Goal: Transaction & Acquisition: Book appointment/travel/reservation

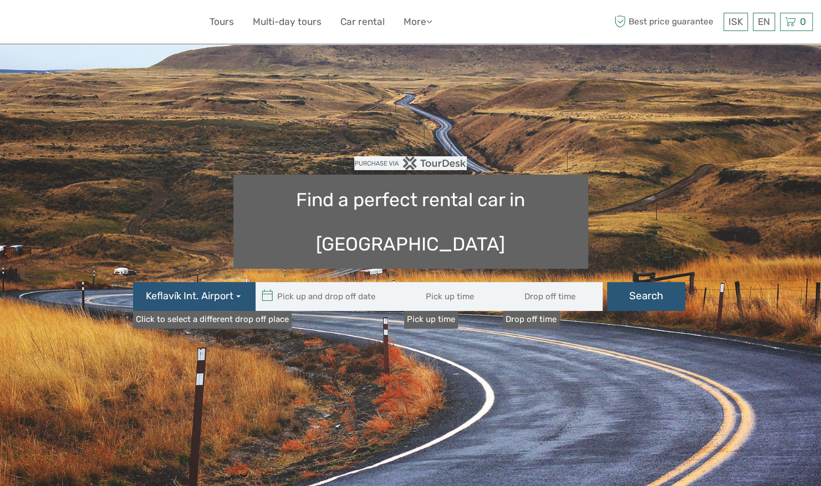
type input "08:00"
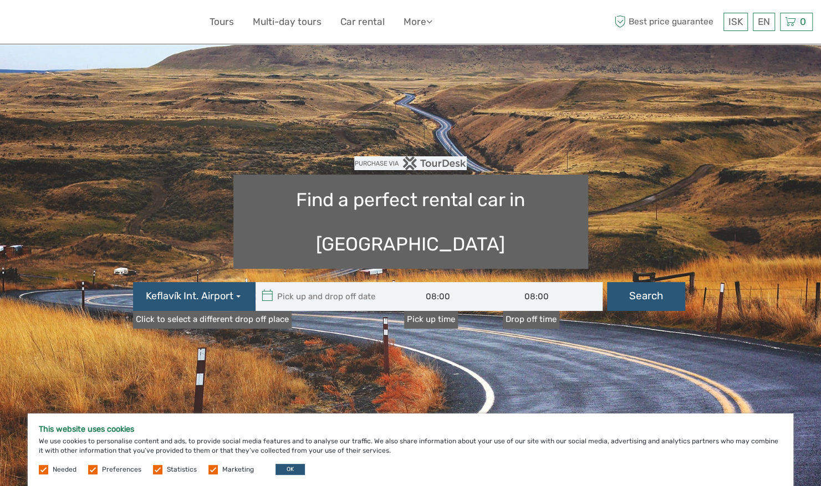
type input "05/09/2025"
type input "06/09/2025"
click at [334, 282] on input "text" at bounding box center [331, 296] width 150 height 29
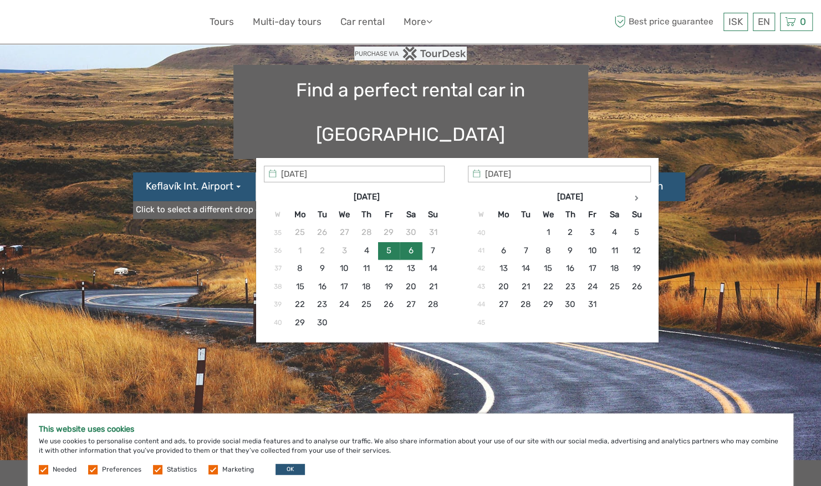
scroll to position [111, 0]
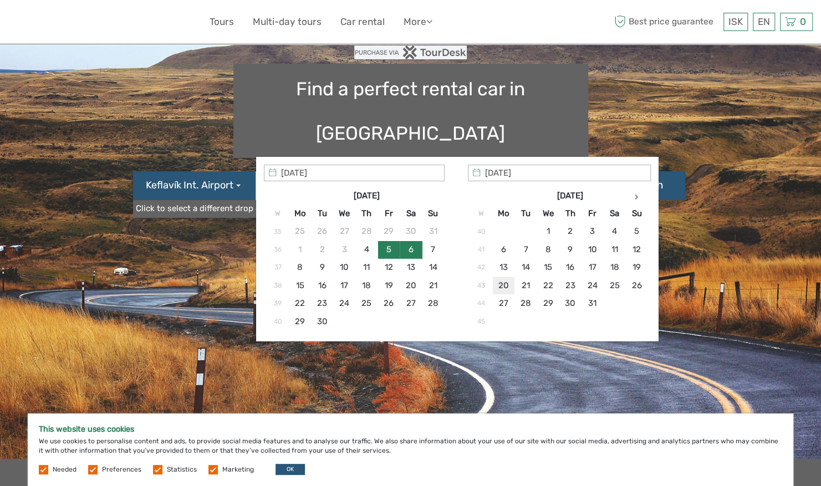
type input "20/10/2025"
type input "22/10/2025"
type input "20/10/2025 - 22/10/2025"
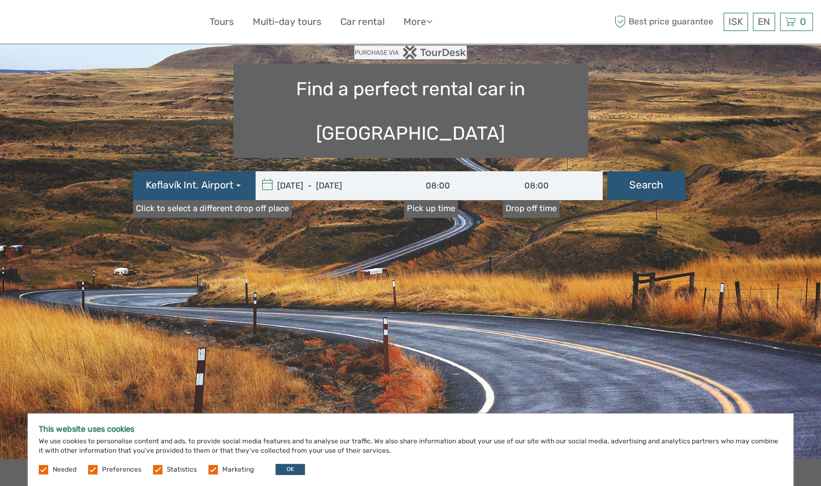
click at [449, 171] on input "08:00" at bounding box center [454, 185] width 100 height 29
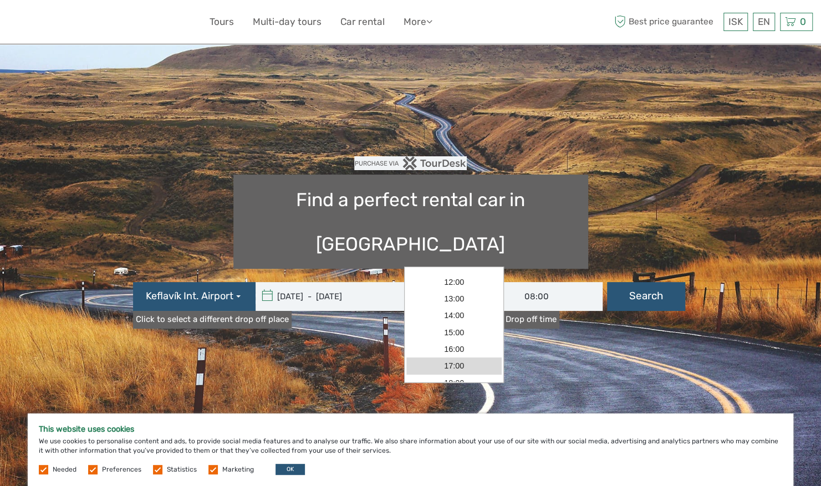
scroll to position [61, 0]
click at [461, 320] on link "13:00" at bounding box center [454, 316] width 96 height 17
type input "13:00"
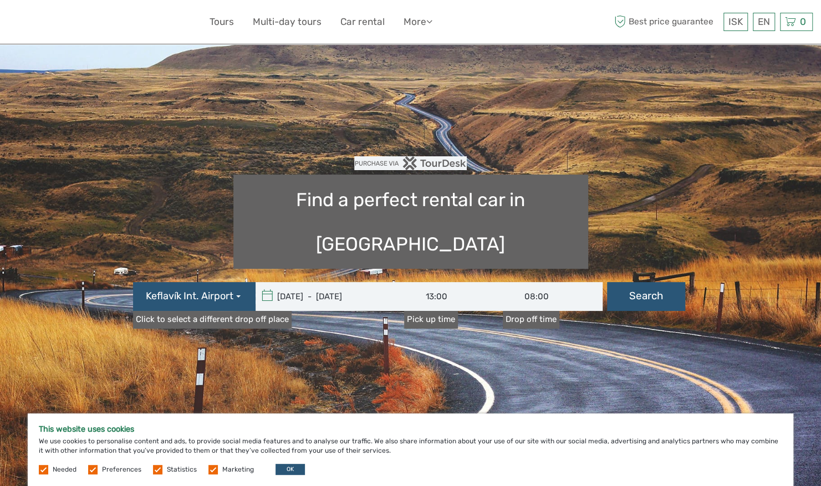
click at [542, 282] on input "08:00" at bounding box center [553, 296] width 100 height 29
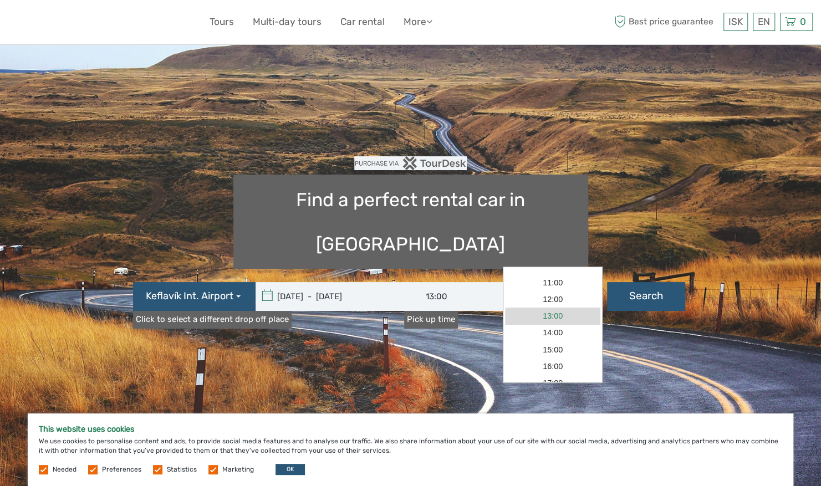
click at [556, 319] on link "13:00" at bounding box center [553, 316] width 96 height 17
type input "13:00"
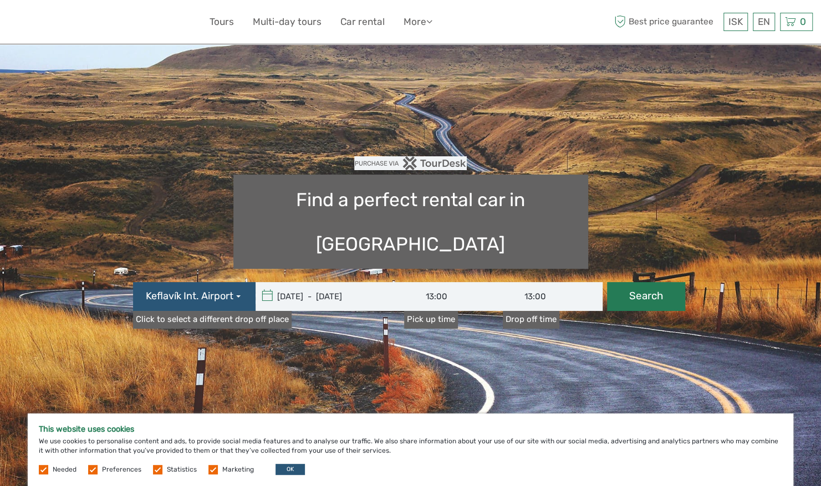
click at [653, 282] on button "Search" at bounding box center [646, 296] width 78 height 29
type input "20/10/2025 - 22/10/2025"
type input "13:00"
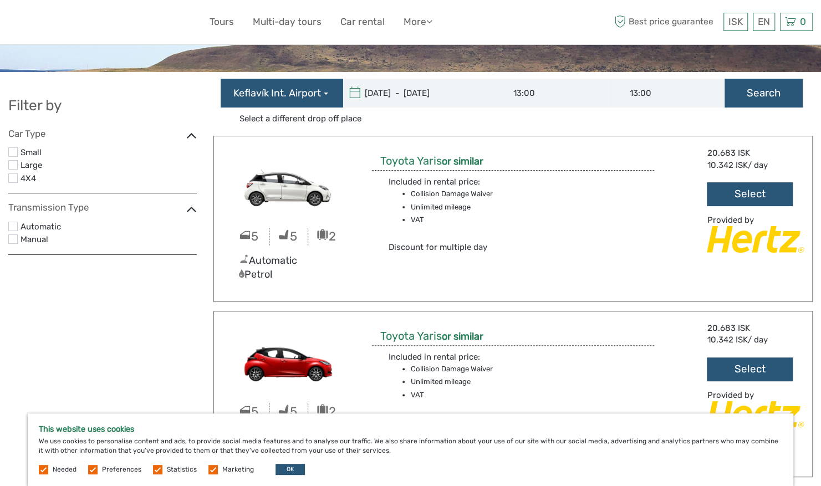
click at [12, 152] on label at bounding box center [12, 151] width 9 height 9
click at [0, 0] on input "checkbox" at bounding box center [0, 0] width 0 height 0
click at [91, 469] on label at bounding box center [92, 469] width 9 height 9
click at [0, 0] on input "checkbox" at bounding box center [0, 0] width 0 height 0
click at [153, 472] on label at bounding box center [157, 469] width 9 height 9
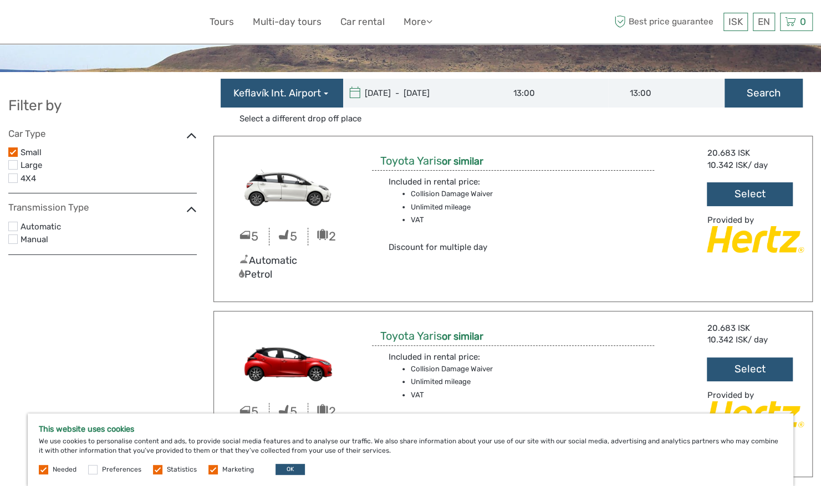
click at [0, 0] on input "checkbox" at bounding box center [0, 0] width 0 height 0
click at [213, 471] on label at bounding box center [212, 469] width 9 height 9
click at [0, 0] on input "checkbox" at bounding box center [0, 0] width 0 height 0
click at [285, 469] on button "OK" at bounding box center [290, 469] width 29 height 11
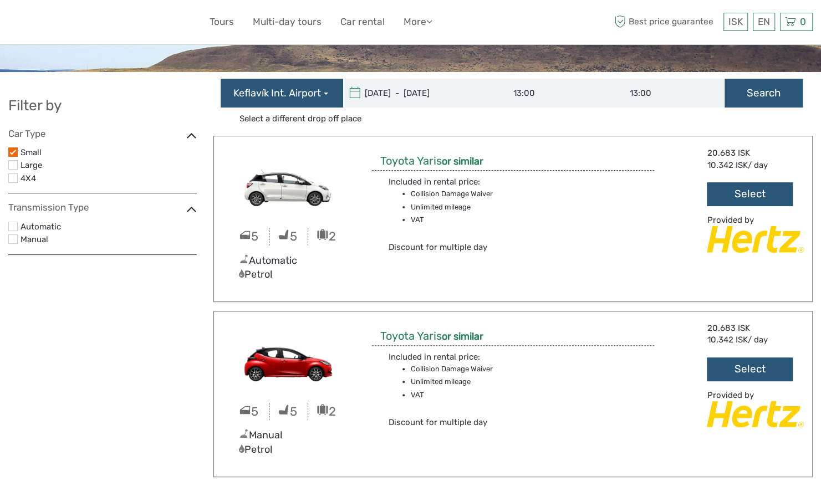
click at [14, 224] on label at bounding box center [12, 226] width 9 height 9
click at [0, 0] on input "checkbox" at bounding box center [0, 0] width 0 height 0
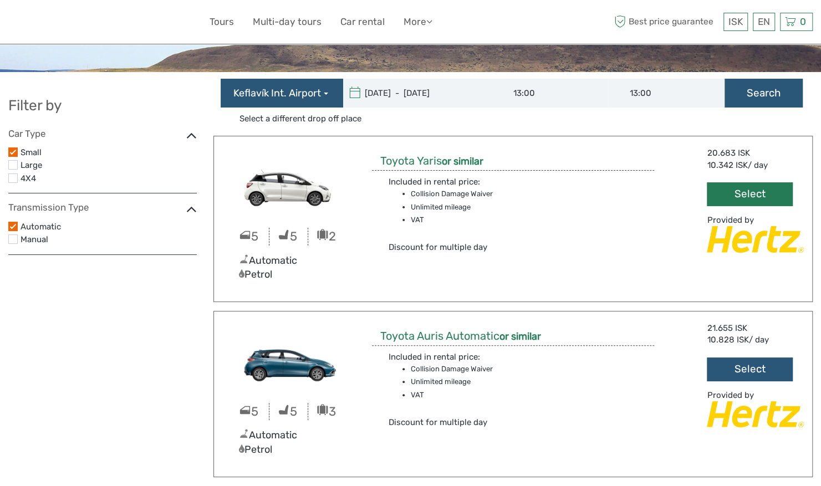
click at [758, 192] on button "Select" at bounding box center [750, 194] width 86 height 24
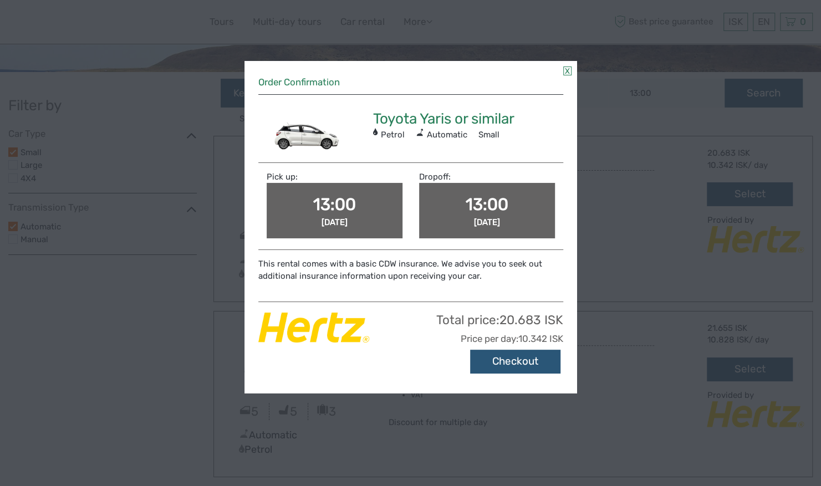
click at [371, 203] on div "13:00 Sun, Oct 19 2025" at bounding box center [335, 210] width 136 height 55
click at [344, 214] on div "13:00 Sun, Oct 19 2025" at bounding box center [335, 210] width 136 height 55
click at [567, 70] on link at bounding box center [567, 71] width 8 height 9
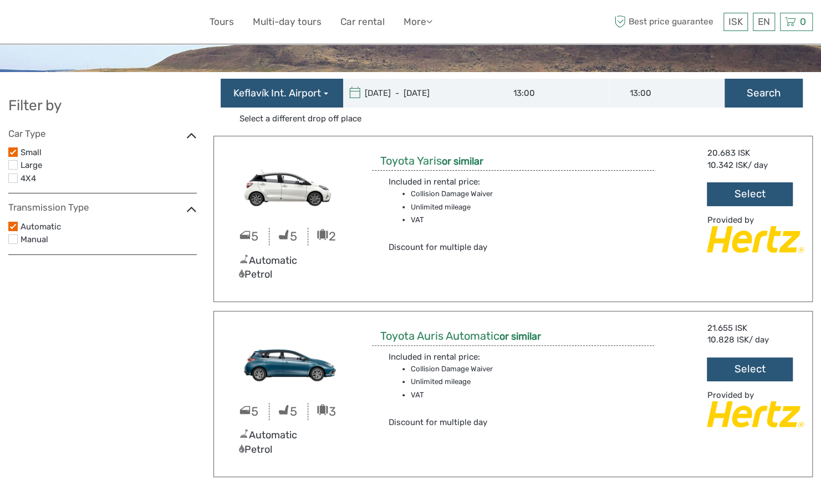
type input "20/10/2025"
type input "22/10/2025"
click at [390, 94] on input "20/10/2025 - 22/10/2025" at bounding box center [418, 93] width 150 height 29
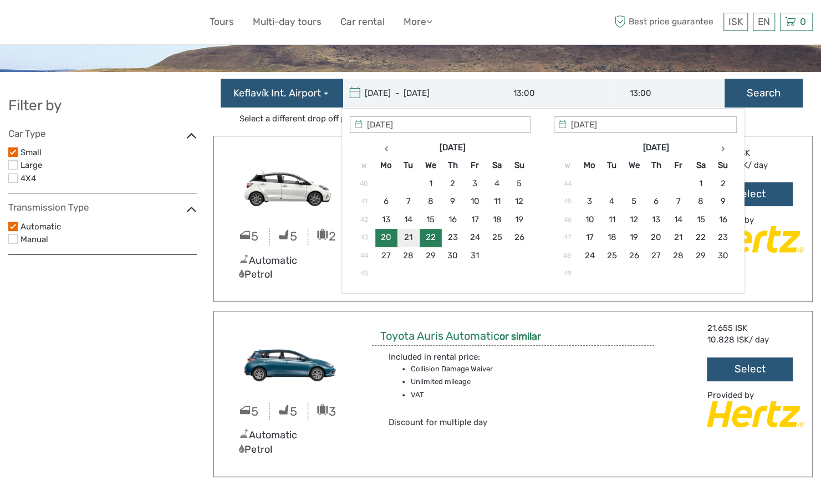
type input "20/10/2025"
type input "22/10/2025"
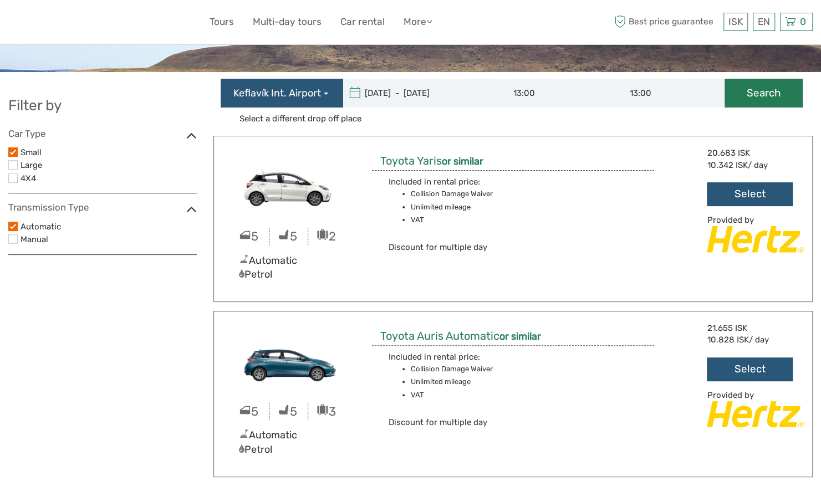
click at [755, 91] on button "Search" at bounding box center [764, 93] width 78 height 29
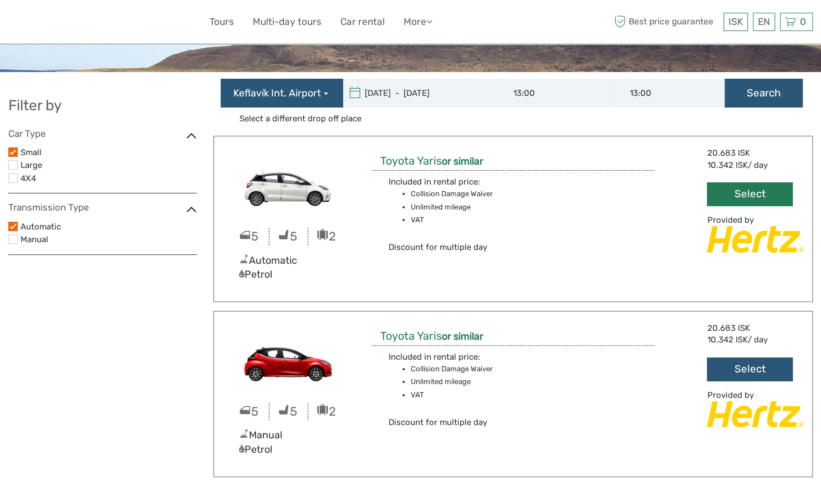
click at [752, 196] on button "Select" at bounding box center [750, 194] width 86 height 24
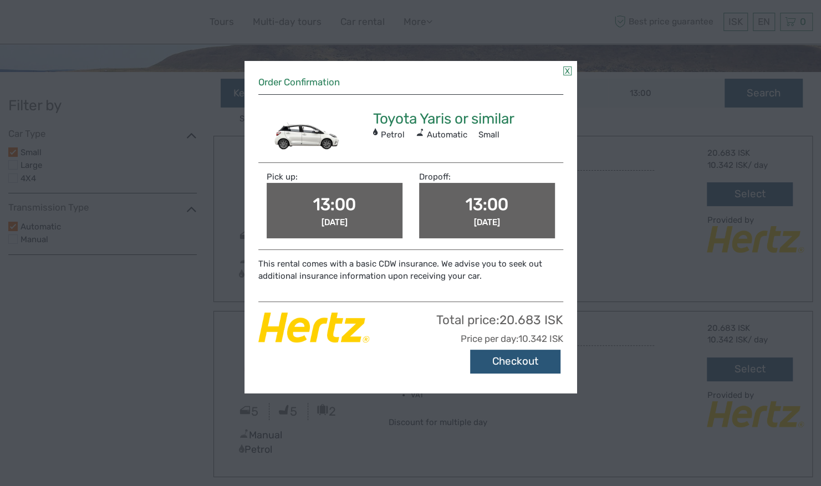
click at [337, 197] on span "13:00" at bounding box center [334, 205] width 43 height 20
click at [336, 217] on span "Sun, Oct 19 2025" at bounding box center [335, 222] width 26 height 10
click at [568, 72] on link at bounding box center [567, 71] width 8 height 9
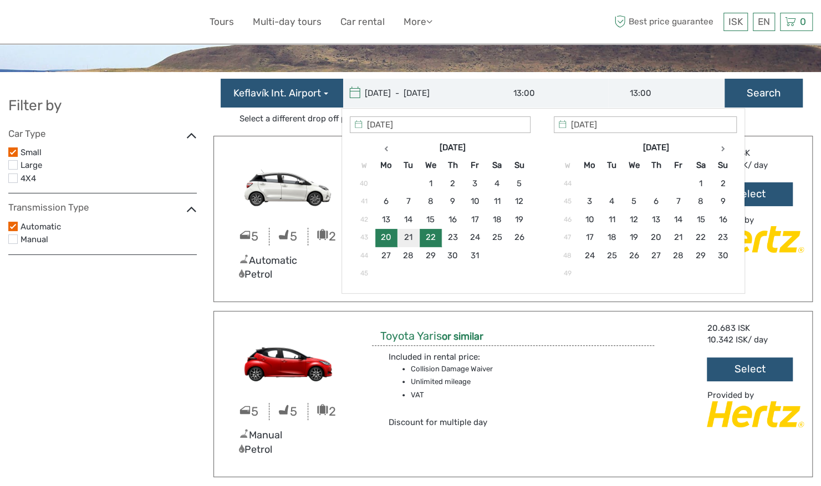
click at [396, 93] on input "20/10/2025 - 22/10/2025" at bounding box center [418, 93] width 150 height 29
click at [401, 125] on input "20/10/2025" at bounding box center [440, 124] width 181 height 17
click at [377, 125] on input "20/10/2025" at bounding box center [440, 124] width 181 height 17
click at [357, 125] on icon at bounding box center [360, 125] width 10 height 10
click at [377, 124] on input "20/10/2025" at bounding box center [440, 124] width 181 height 17
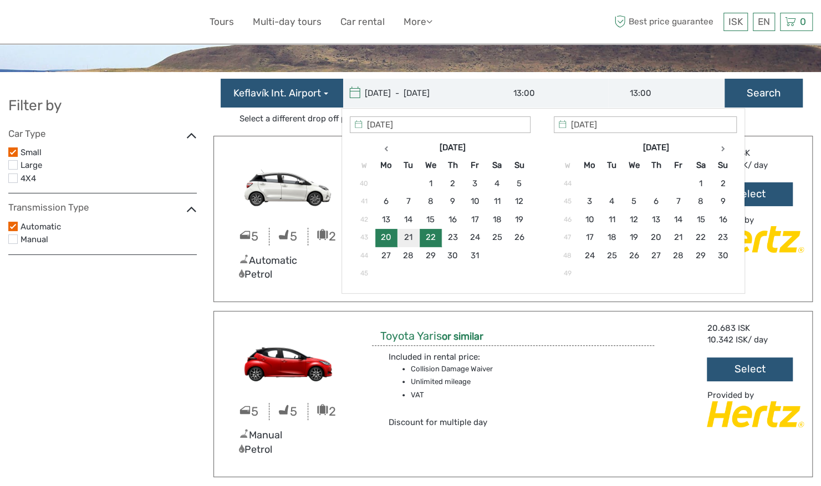
type input "20/10/2025"
click at [584, 127] on input "22/10/2025" at bounding box center [645, 124] width 183 height 17
click at [790, 138] on div "5 5 2 Automatic Petrol Toyota Yaris or similar Included in rental price: Collis…" at bounding box center [512, 219] width 599 height 166
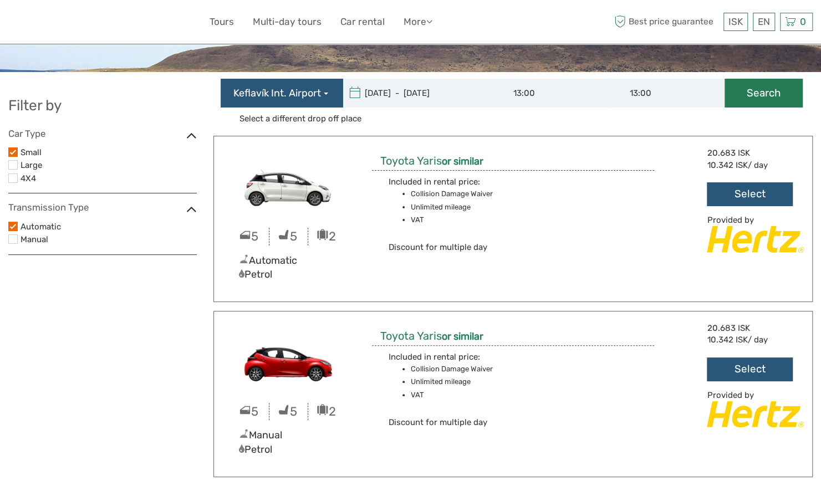
click at [774, 99] on button "Search" at bounding box center [764, 93] width 78 height 29
click at [746, 366] on button "Select" at bounding box center [750, 370] width 86 height 24
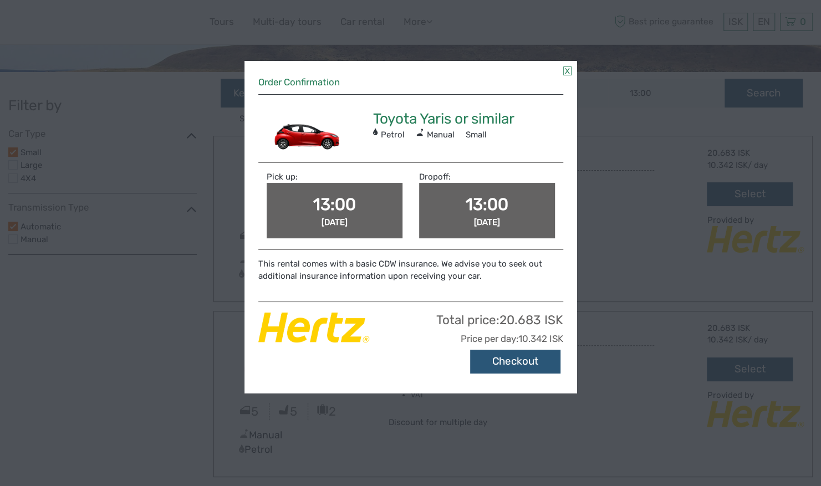
click at [569, 68] on link at bounding box center [567, 71] width 8 height 9
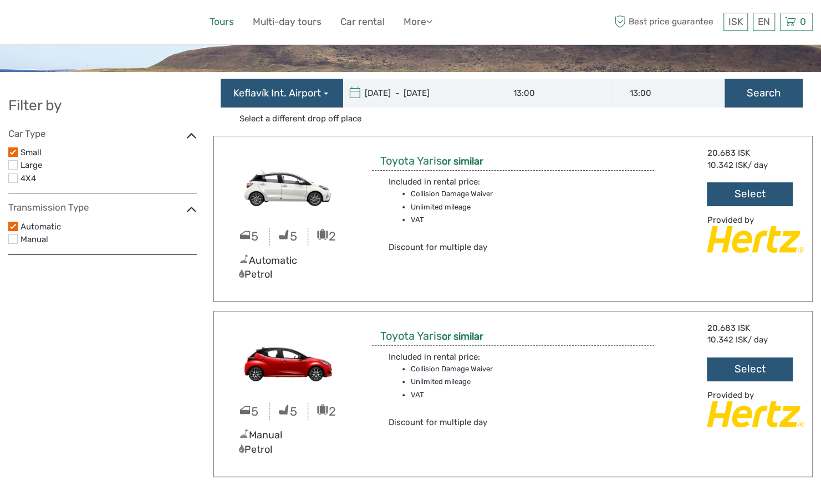
click at [215, 19] on link "Tours" at bounding box center [222, 22] width 24 height 16
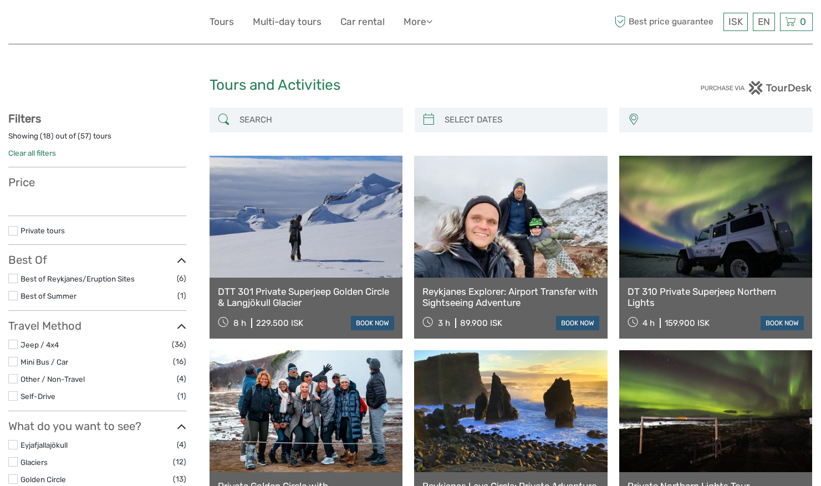
select select
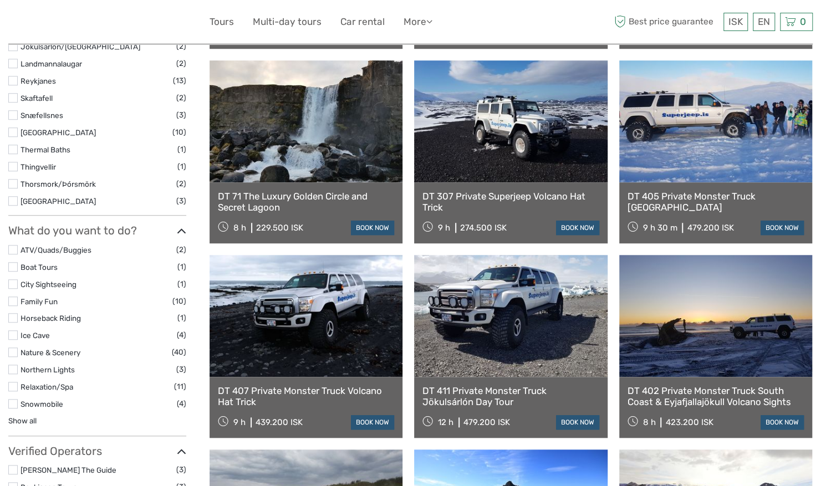
scroll to position [388, 0]
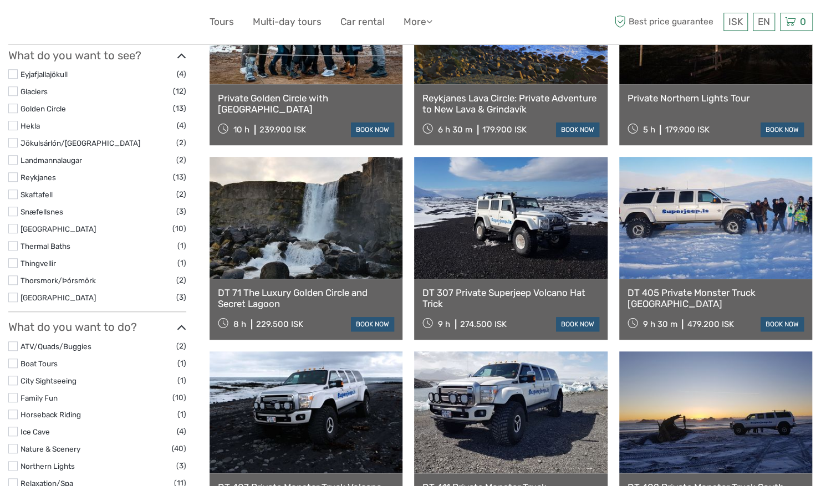
click at [335, 257] on link at bounding box center [306, 218] width 193 height 122
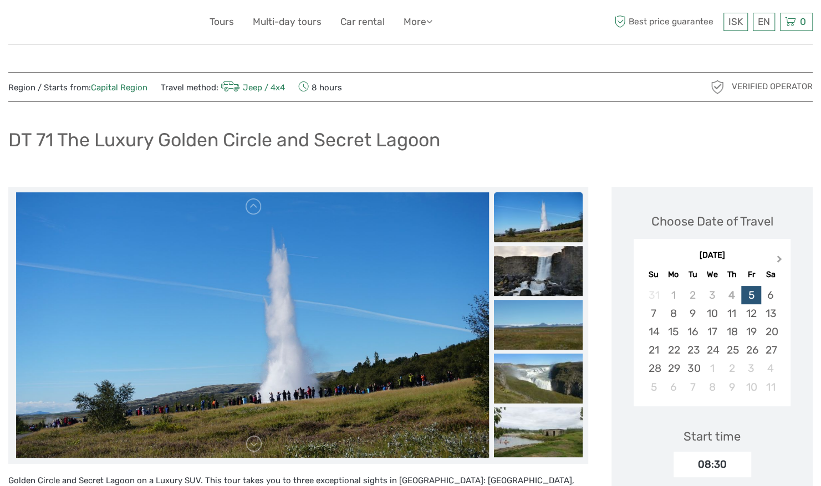
click at [781, 257] on button "Next Month" at bounding box center [781, 262] width 18 height 18
click at [690, 345] on div "21" at bounding box center [692, 350] width 19 height 18
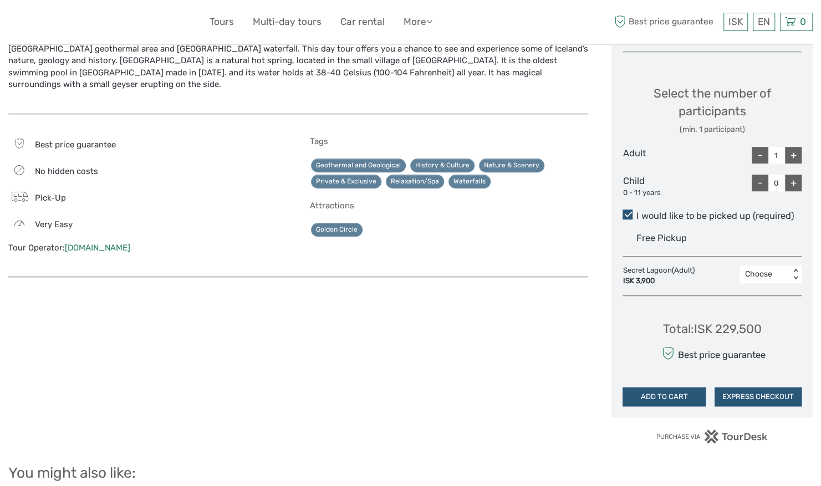
scroll to position [222, 0]
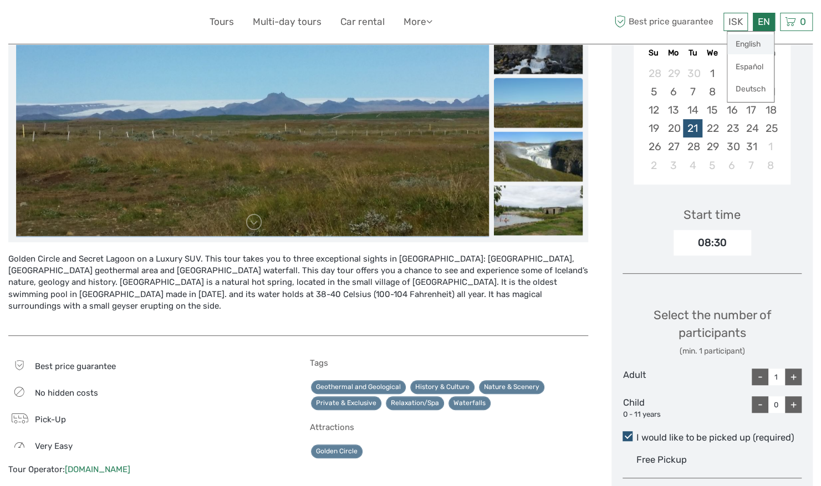
click at [756, 47] on link "English" at bounding box center [750, 44] width 47 height 20
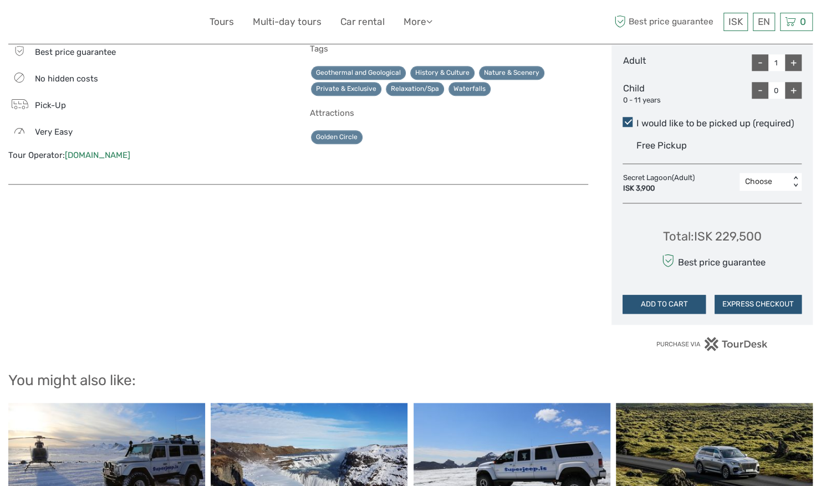
scroll to position [610, 0]
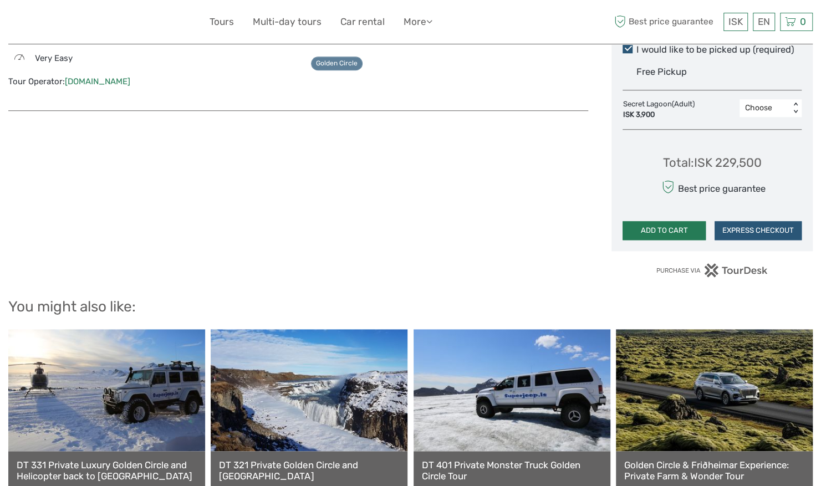
click at [669, 230] on button "ADD TO CART" at bounding box center [664, 230] width 83 height 19
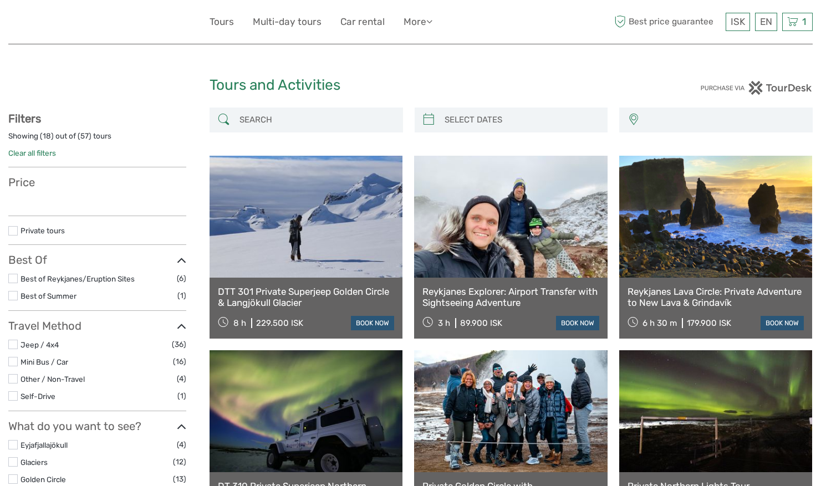
select select
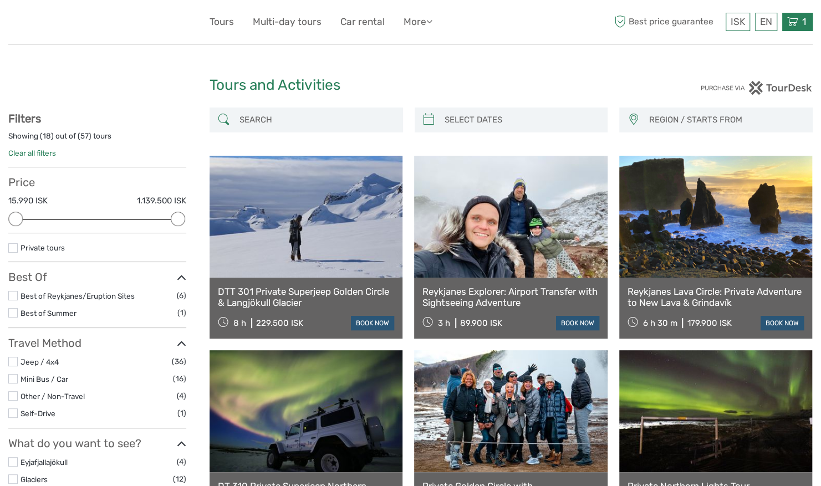
click at [792, 23] on icon at bounding box center [792, 22] width 11 height 14
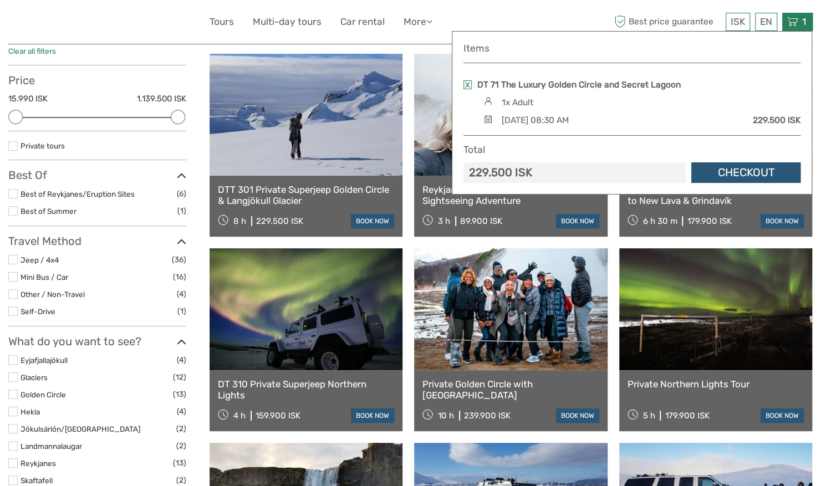
scroll to position [277, 0]
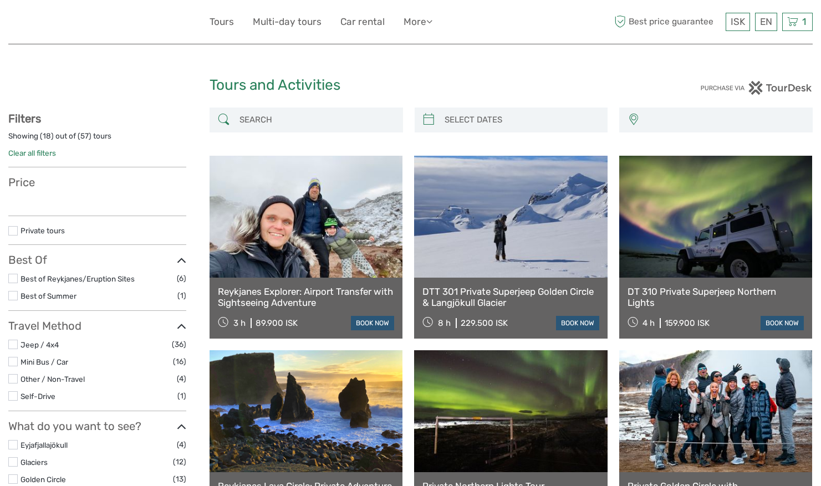
select select
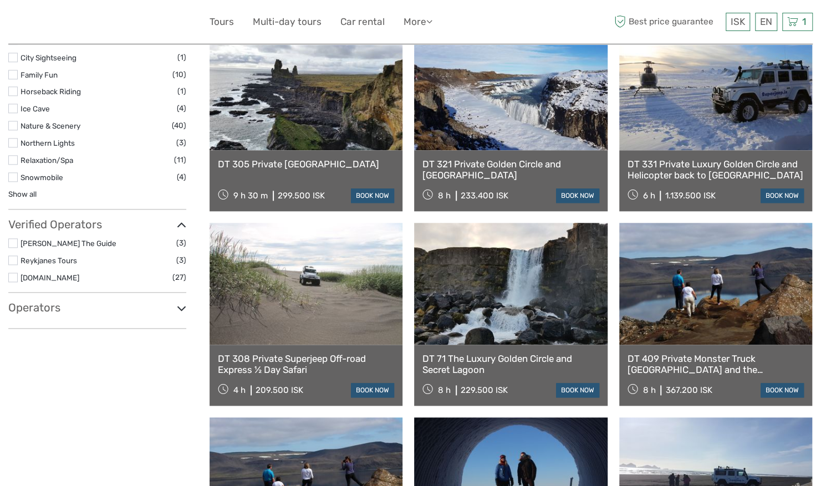
scroll to position [721, 0]
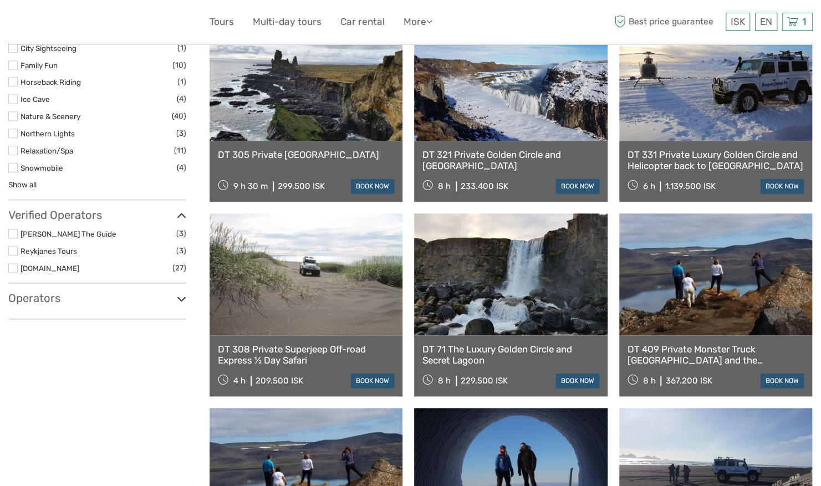
click at [15, 246] on label at bounding box center [12, 250] width 9 height 9
click at [0, 0] on input "checkbox" at bounding box center [0, 0] width 0 height 0
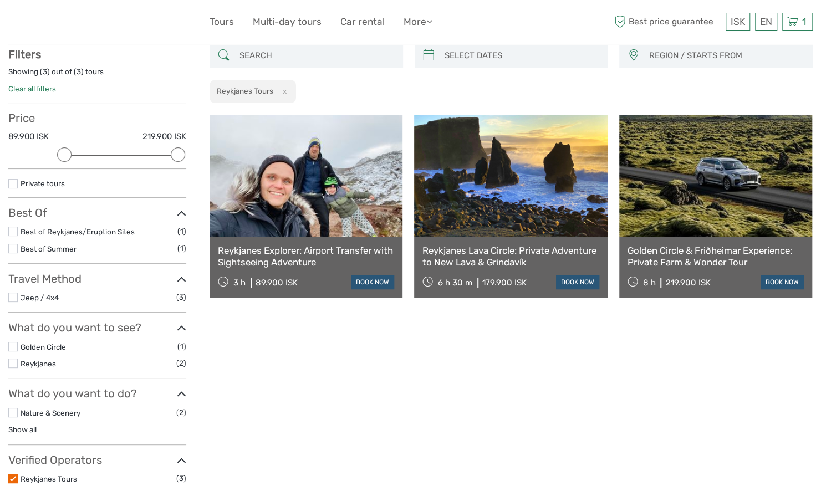
scroll to position [63, 0]
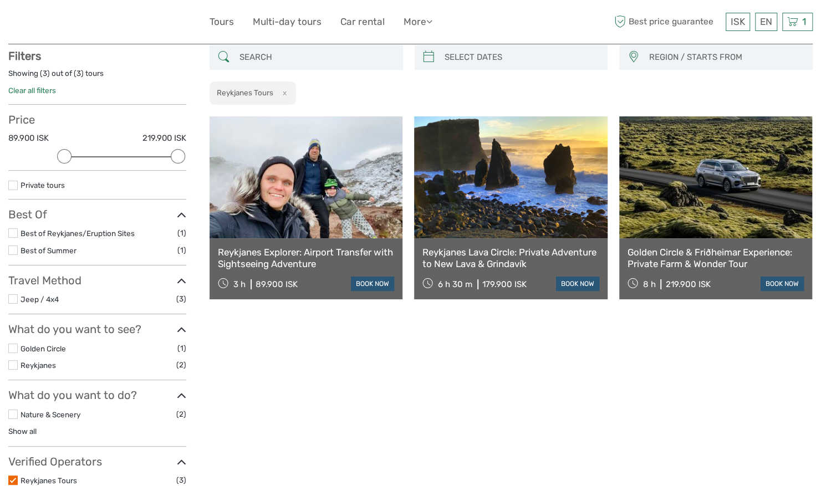
click at [713, 254] on link "Golden Circle & Friðheimar Experience: Private Farm & Wonder Tour" at bounding box center [716, 258] width 176 height 23
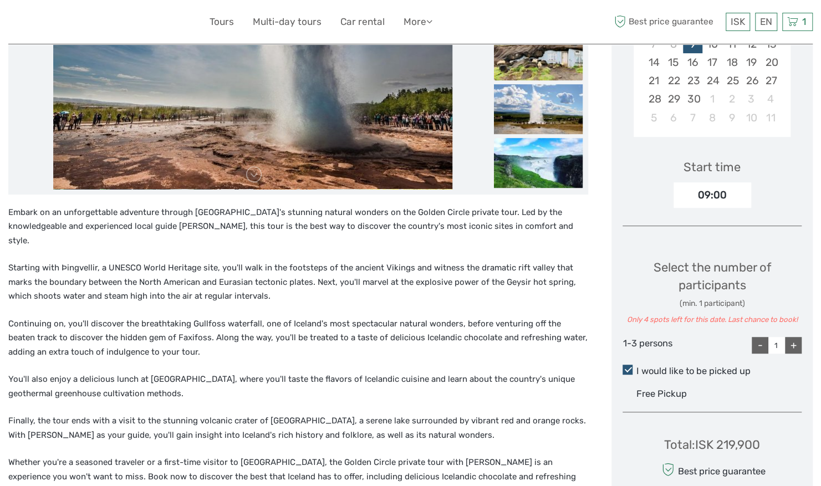
scroll to position [277, 0]
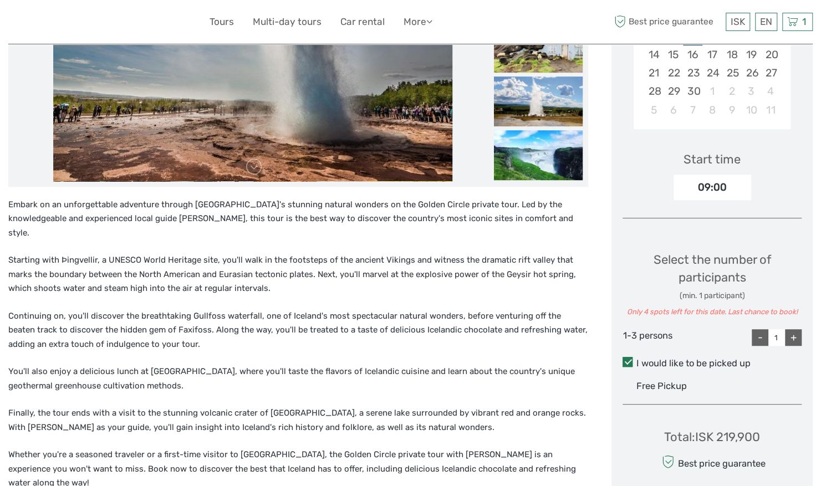
click at [630, 360] on span at bounding box center [628, 362] width 10 height 10
click at [637, 359] on input "I would like to be picked up" at bounding box center [637, 359] width 0 height 0
click at [630, 360] on span at bounding box center [628, 362] width 10 height 10
click at [637, 359] on input "I would like to be picked up" at bounding box center [637, 359] width 0 height 0
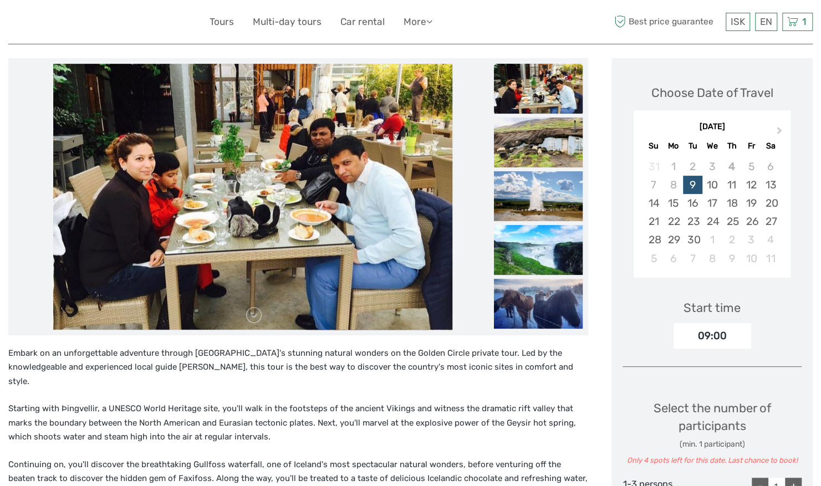
scroll to position [111, 0]
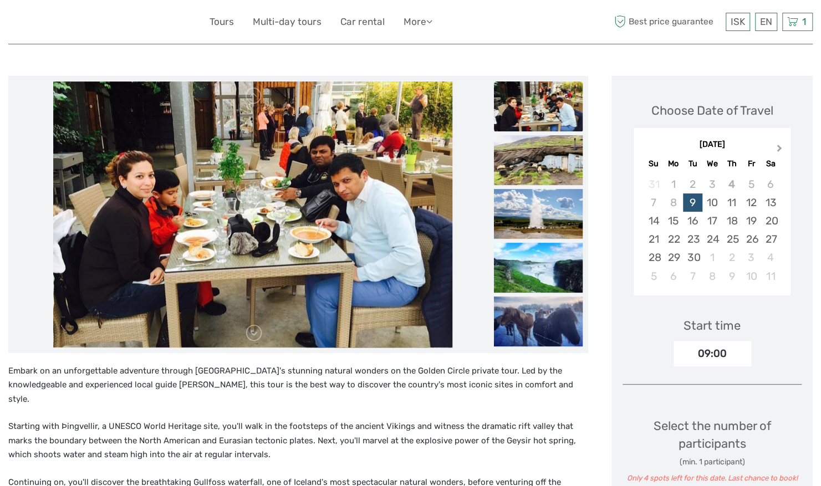
click at [780, 145] on span "Next Month" at bounding box center [780, 150] width 0 height 16
click at [645, 146] on span "Previous Month" at bounding box center [645, 150] width 0 height 16
click at [697, 237] on div "21" at bounding box center [692, 239] width 19 height 18
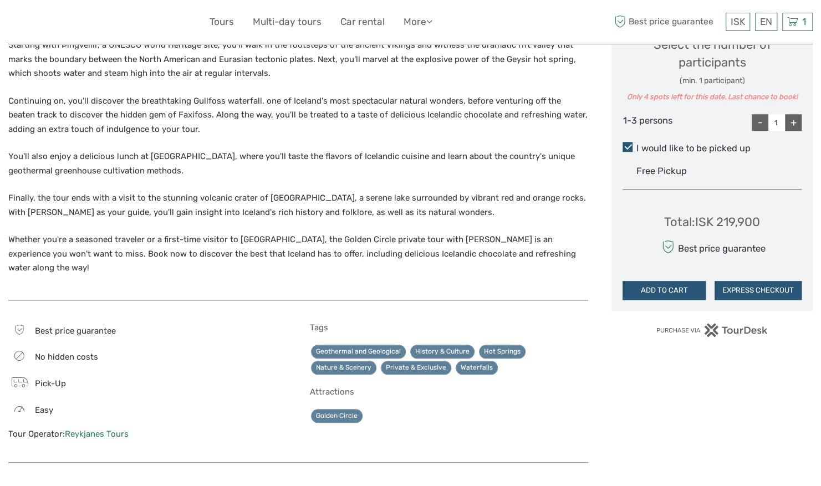
scroll to position [554, 0]
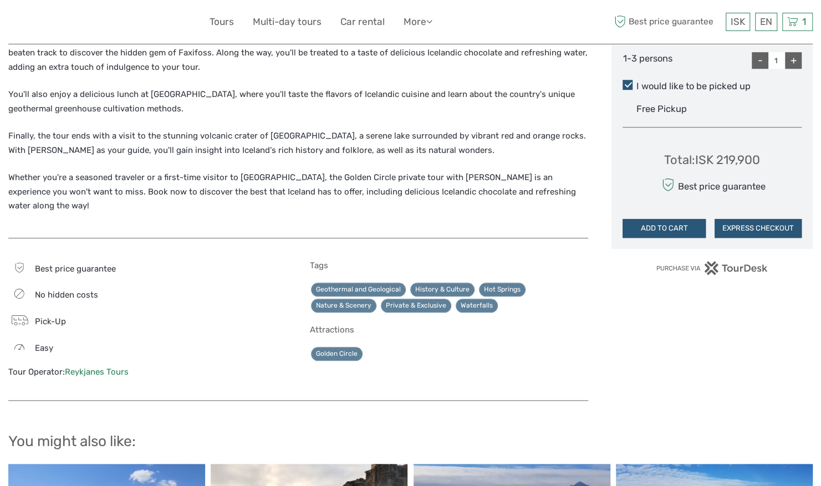
click at [89, 367] on link "Reykjanes Tours" at bounding box center [97, 372] width 64 height 10
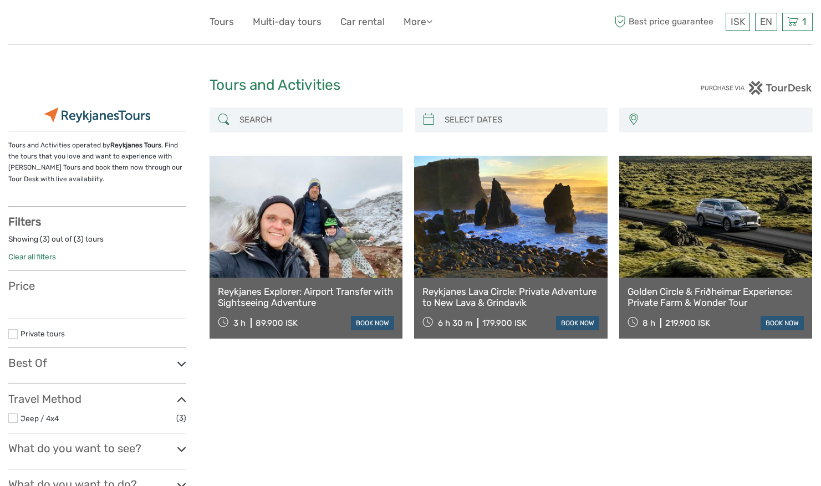
select select
